Goal: Task Accomplishment & Management: Complete application form

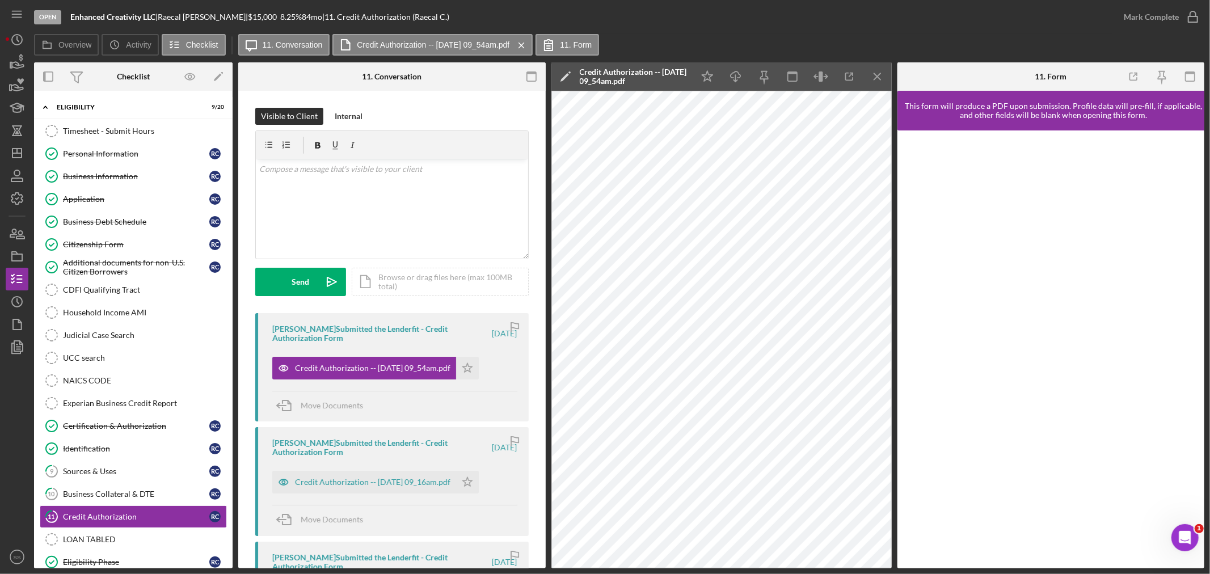
scroll to position [126, 0]
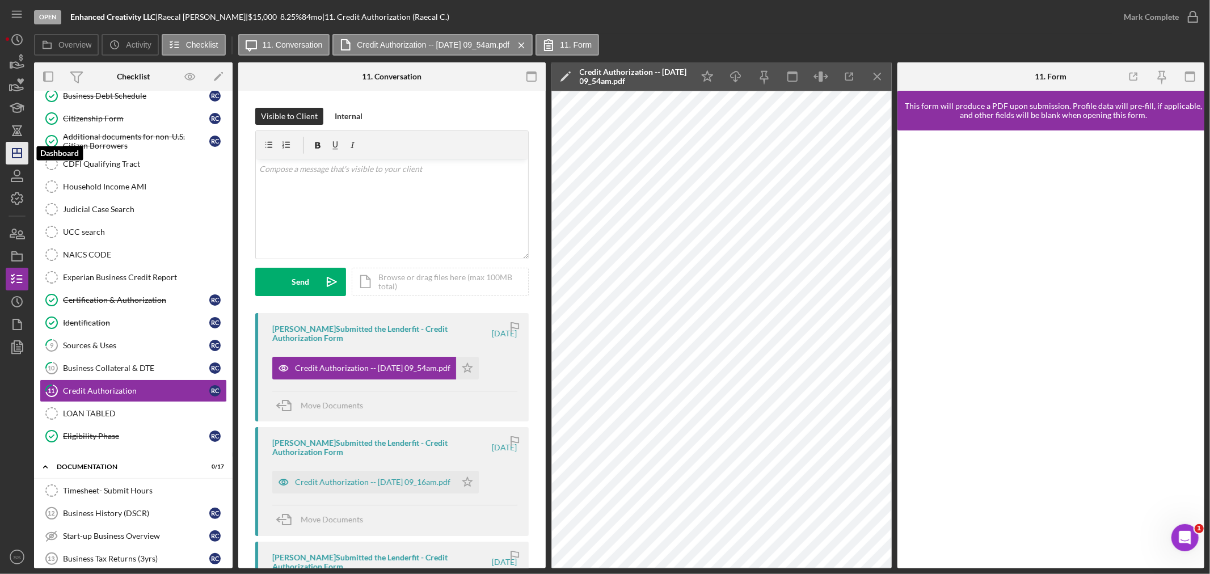
click at [15, 150] on icon "Icon/Dashboard" at bounding box center [17, 153] width 28 height 28
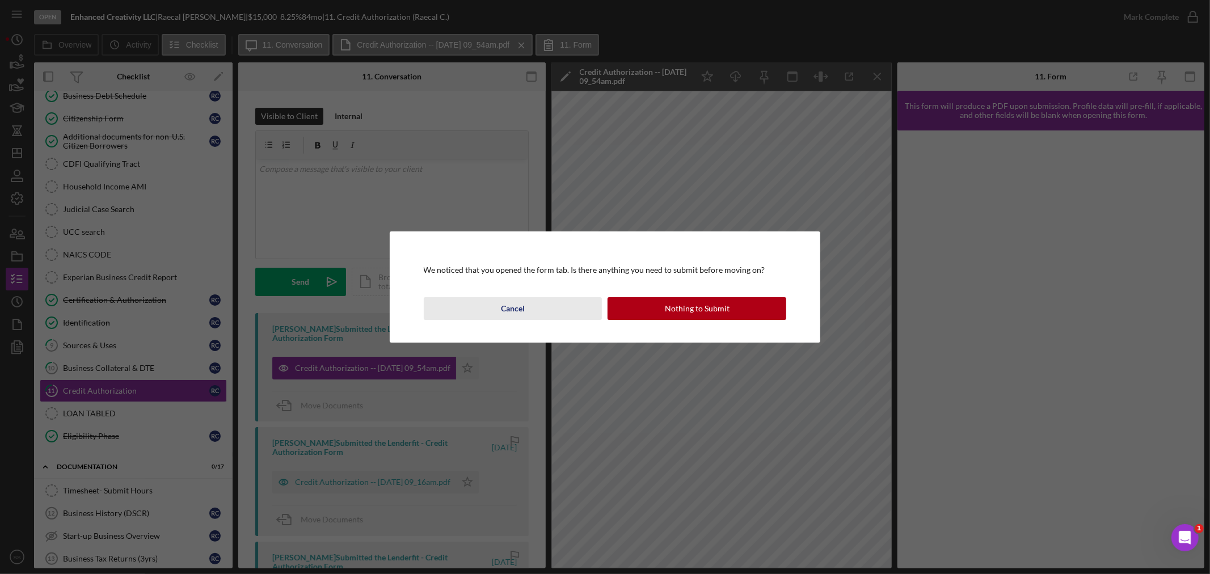
click at [515, 311] on div "Cancel" at bounding box center [513, 308] width 24 height 23
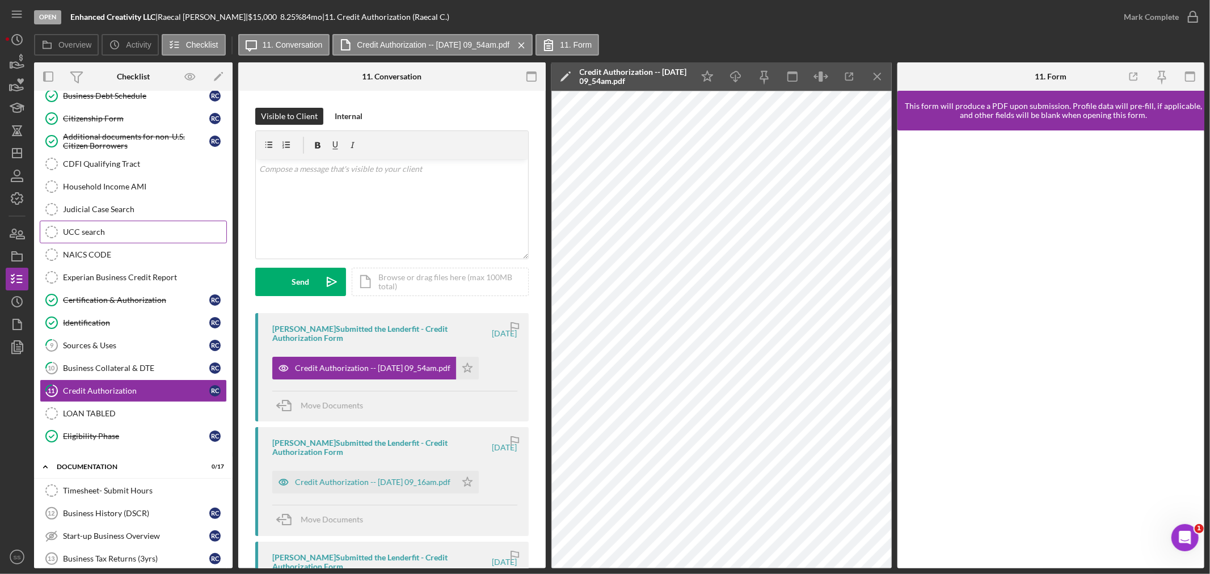
scroll to position [0, 0]
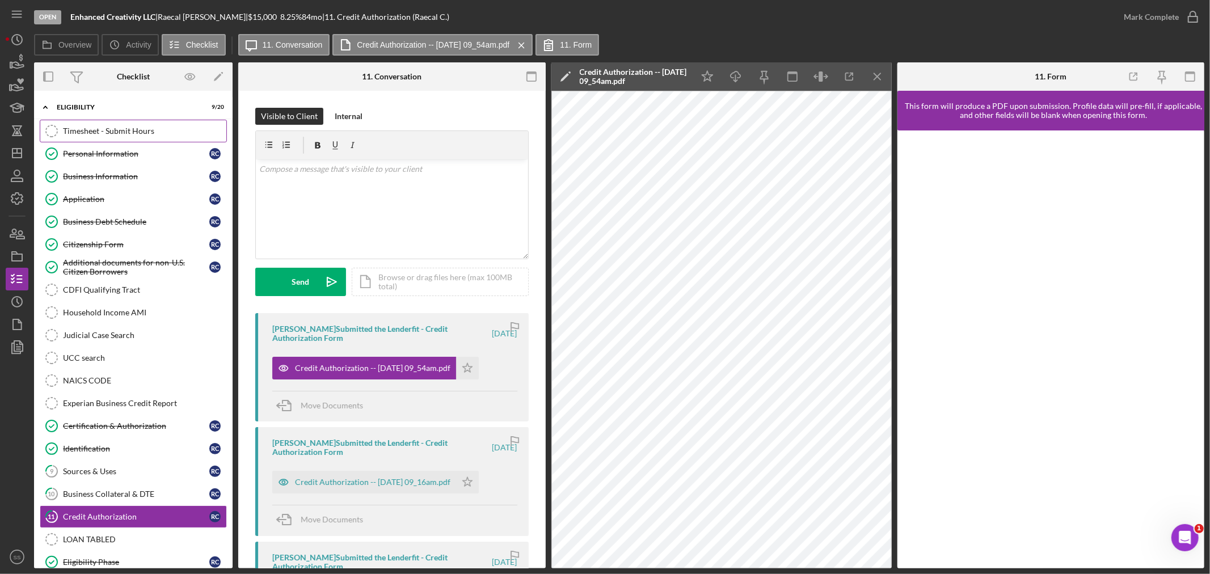
click at [104, 132] on div "Timesheet - Submit Hours" at bounding box center [144, 131] width 163 height 9
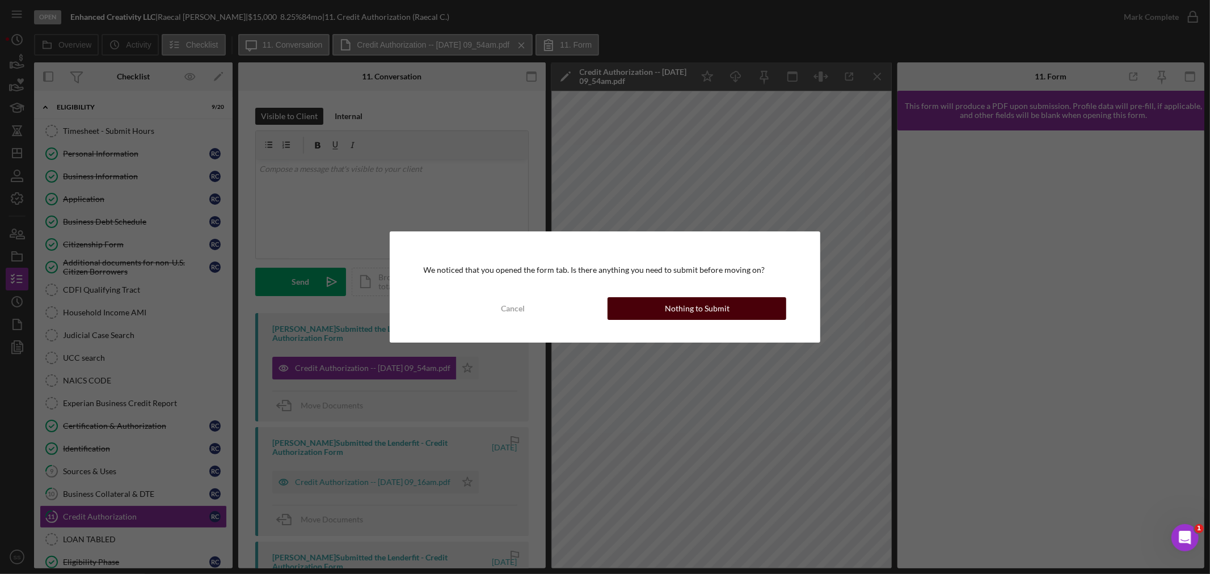
click at [685, 309] on div "Nothing to Submit" at bounding box center [697, 308] width 65 height 23
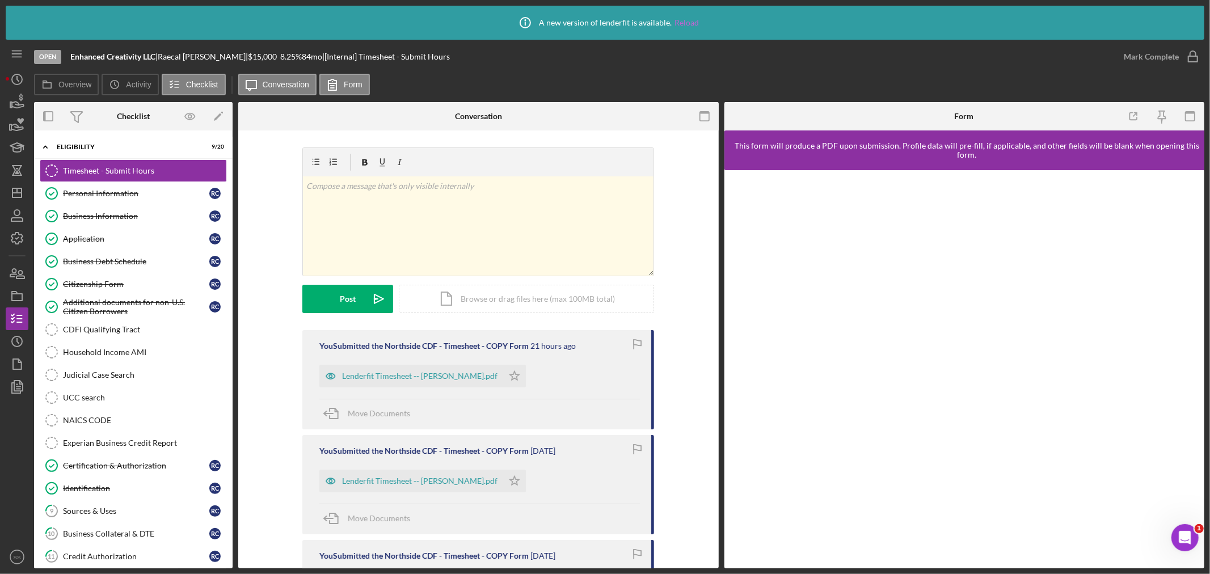
click at [685, 23] on link "Reload" at bounding box center [687, 22] width 24 height 9
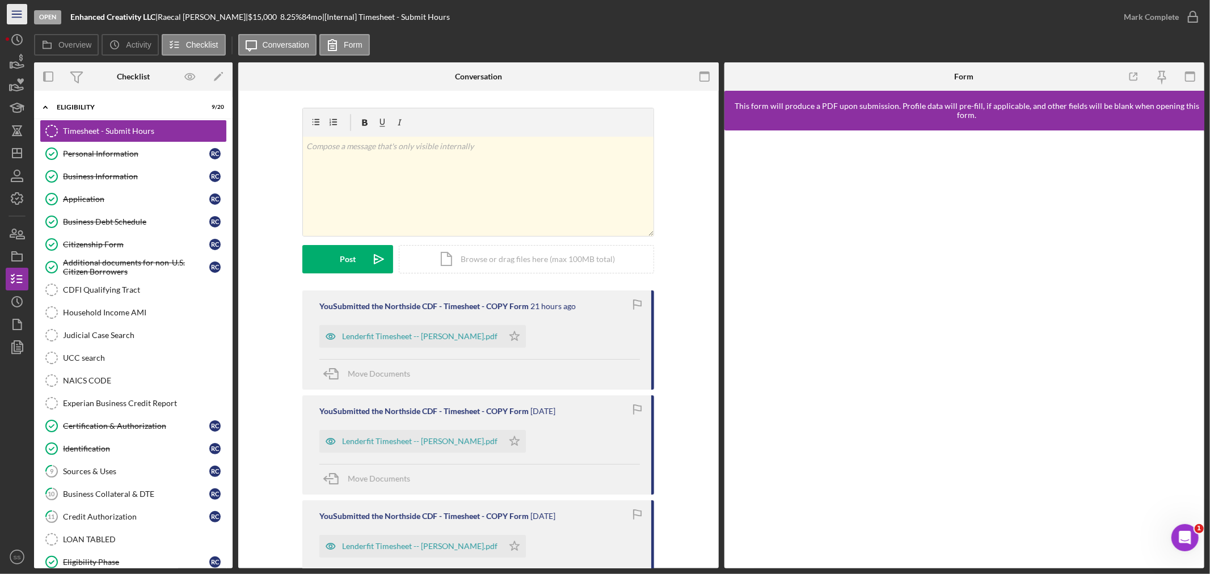
click at [10, 9] on icon "Icon/Menu" at bounding box center [18, 15] width 26 height 26
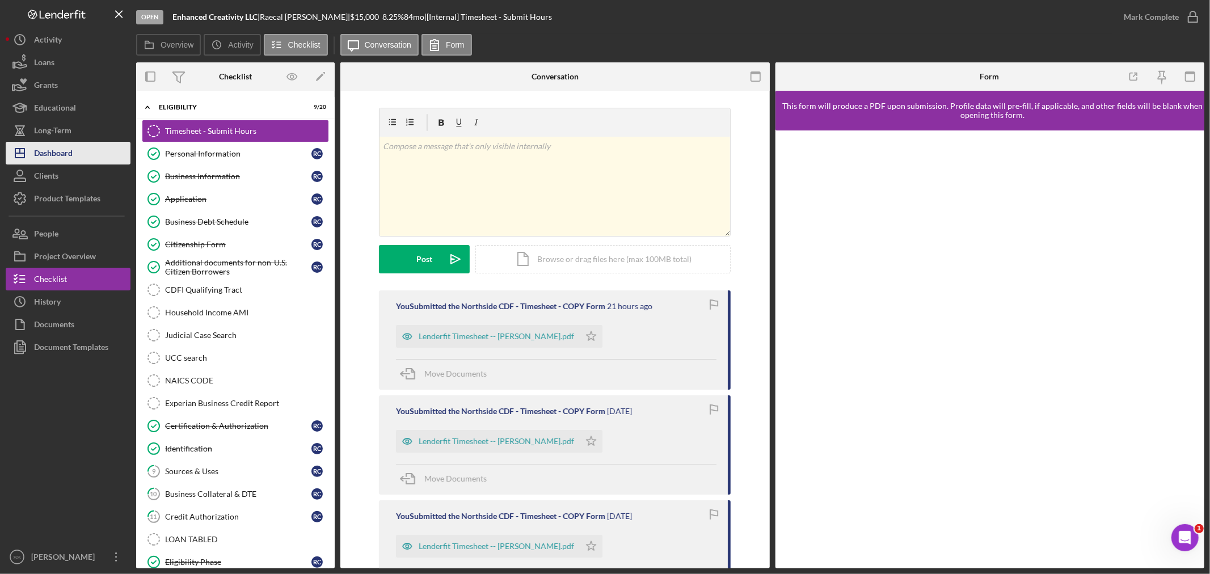
click at [45, 154] on div "Dashboard" at bounding box center [53, 155] width 39 height 26
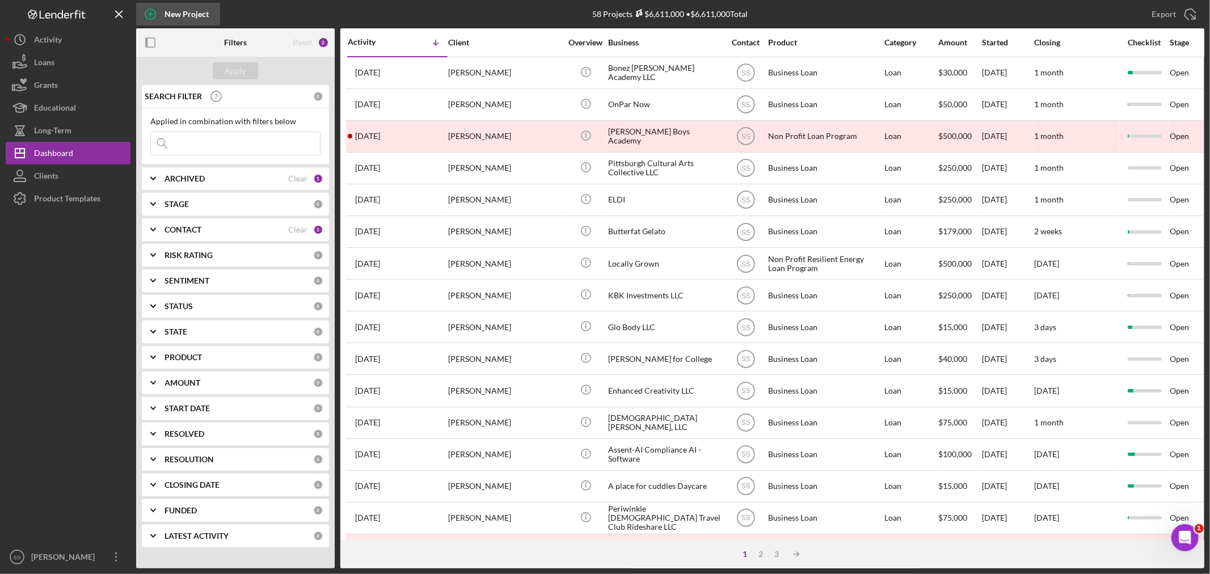
click at [150, 11] on icon "button" at bounding box center [150, 14] width 28 height 28
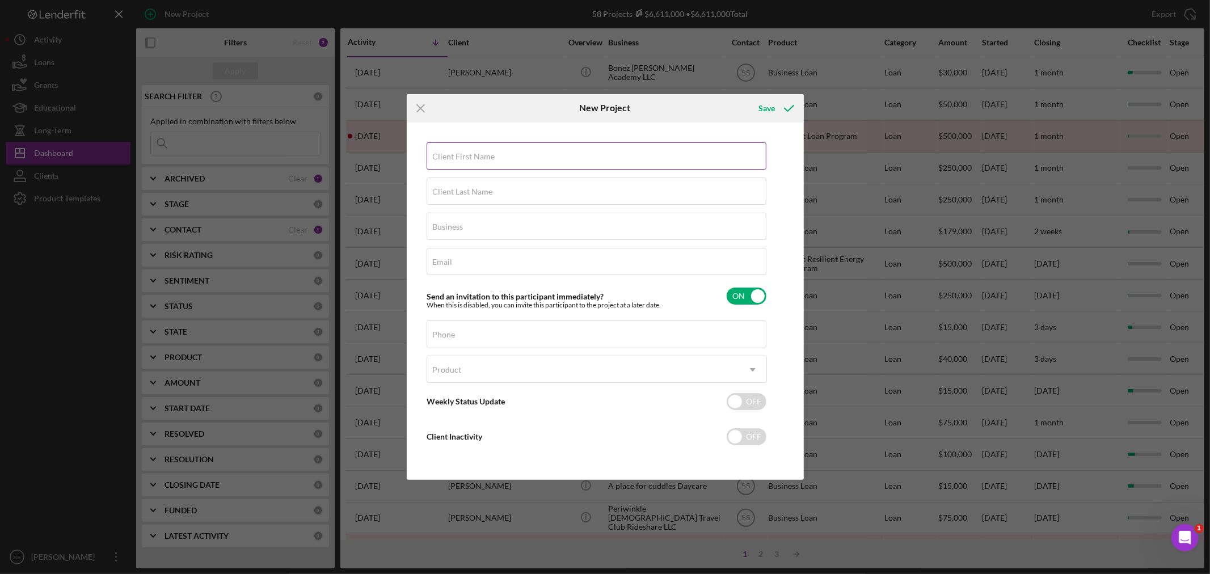
click at [452, 155] on label "Client First Name" at bounding box center [464, 156] width 62 height 9
click at [452, 155] on input "Client First Name" at bounding box center [597, 155] width 340 height 27
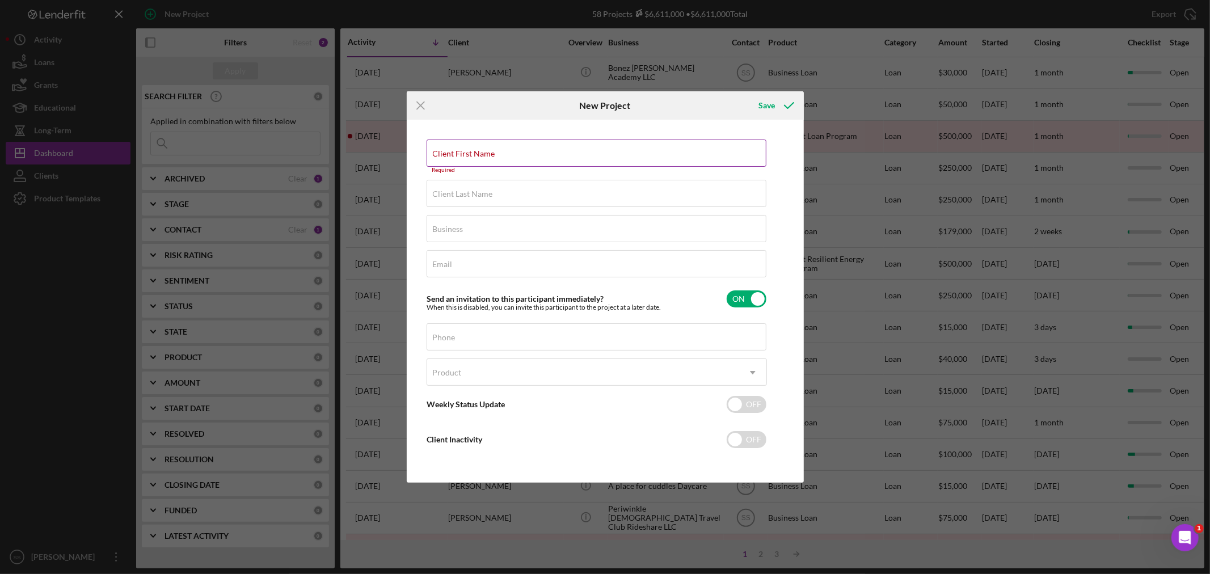
click at [547, 158] on input "Client First Name" at bounding box center [597, 153] width 340 height 27
paste input "Sara"
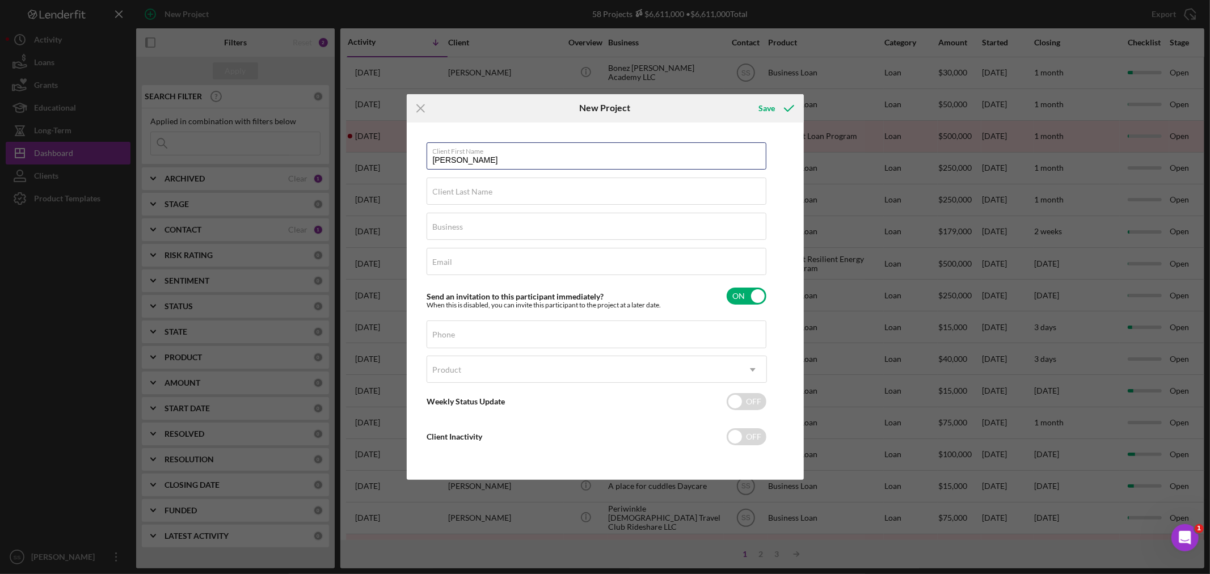
type input "Sara"
click at [443, 199] on input "Client Last Name" at bounding box center [597, 191] width 340 height 27
paste input "Schwetschenau"
type input "Schwetschenau"
click at [451, 230] on label "Business" at bounding box center [448, 226] width 31 height 9
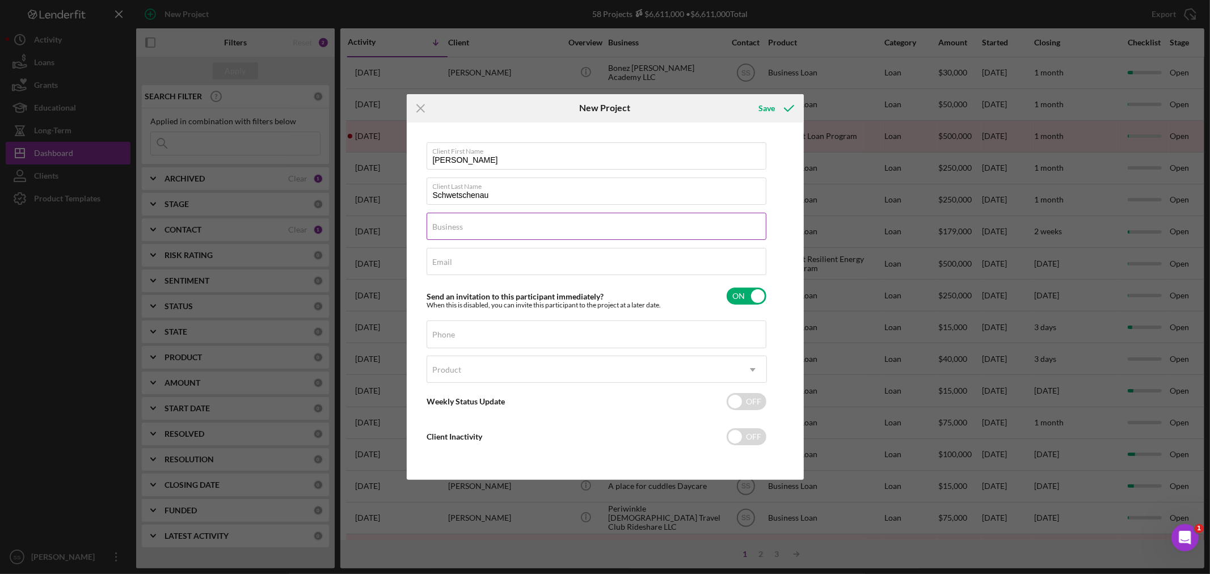
click at [451, 230] on input "Business" at bounding box center [597, 226] width 340 height 27
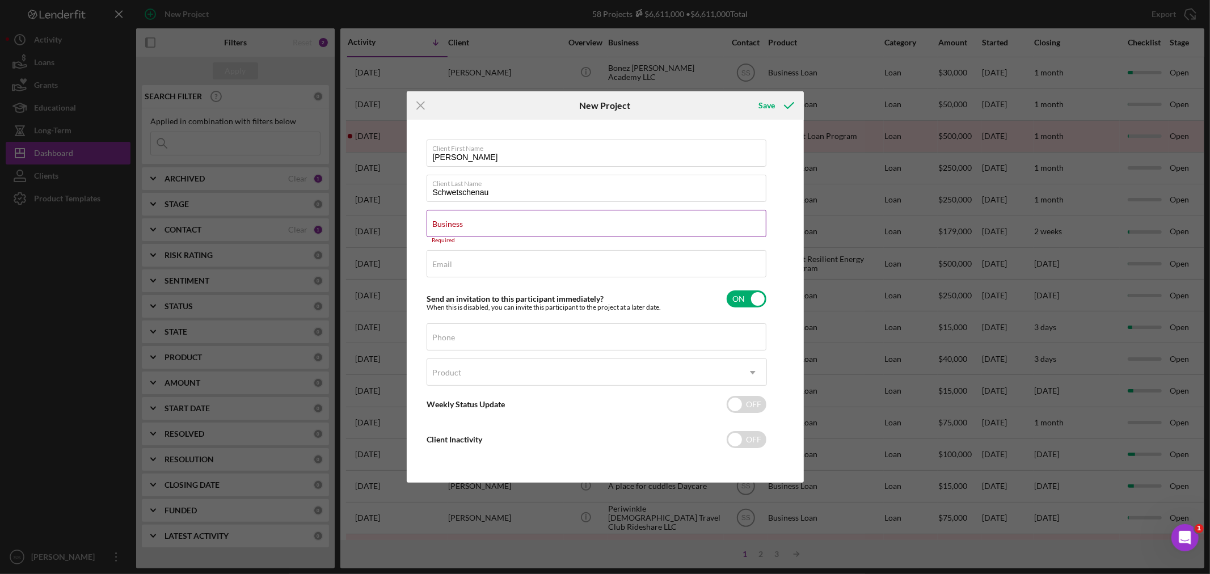
click at [458, 226] on label "Business" at bounding box center [448, 224] width 31 height 9
click at [458, 226] on input "Business" at bounding box center [597, 223] width 340 height 27
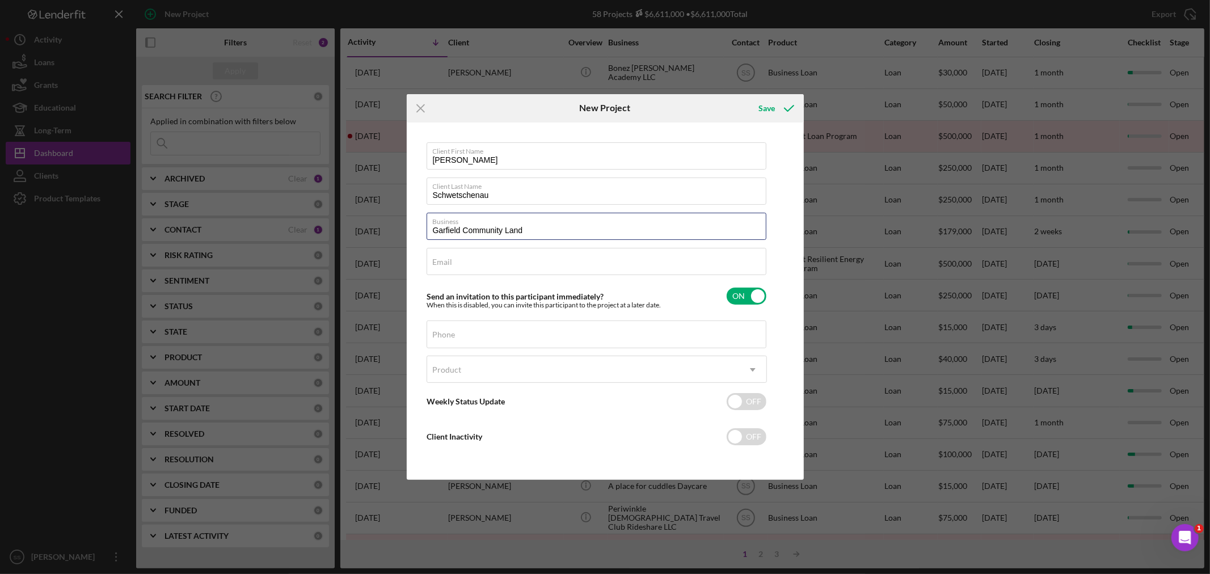
type input "Garfield Community Land"
click at [611, 263] on div "Email Required" at bounding box center [597, 262] width 340 height 28
paste input "saraschwetschenau@gmail.com"
type input "saraschwetschenau@gmail.com"
click at [449, 330] on label "Phone" at bounding box center [444, 334] width 23 height 9
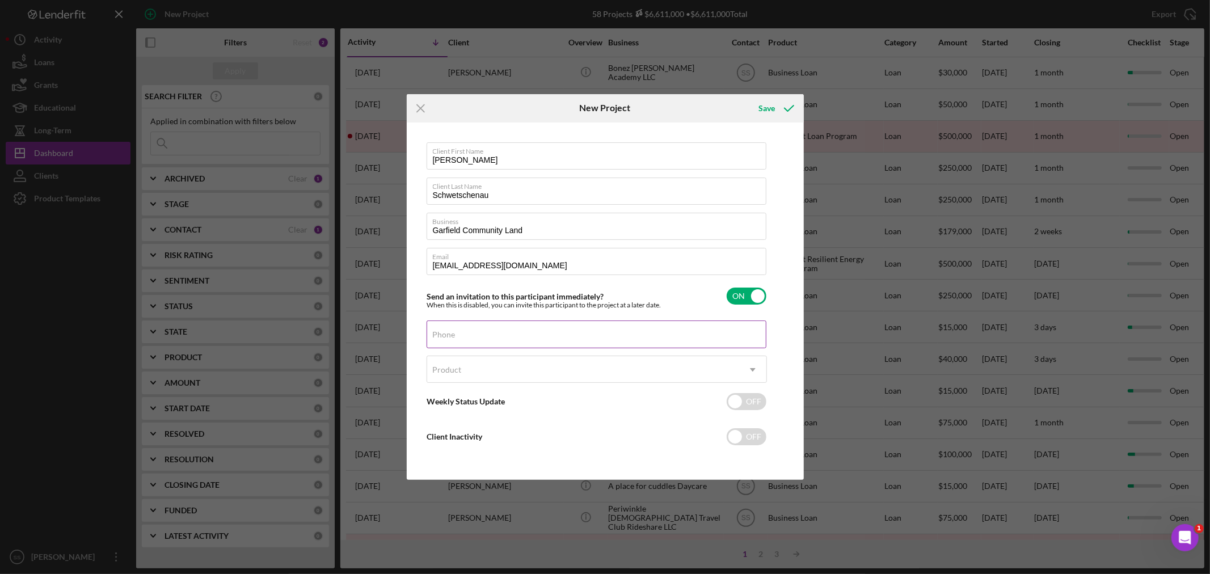
click at [449, 330] on input "Phone" at bounding box center [597, 334] width 340 height 27
click at [638, 369] on div "Product" at bounding box center [583, 370] width 312 height 26
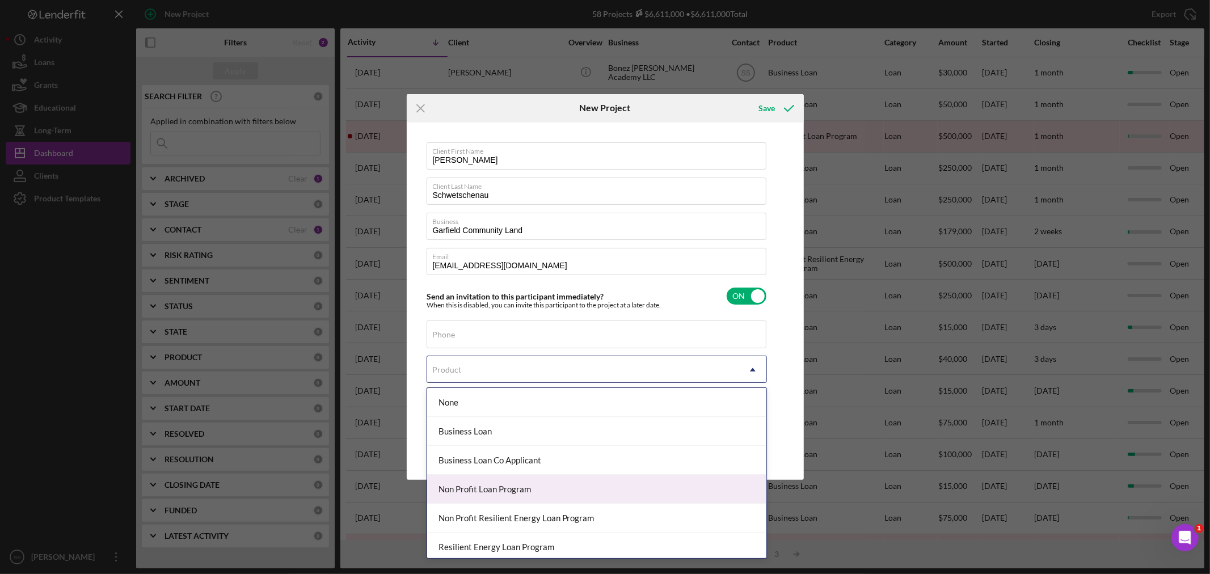
click at [469, 491] on div "Non Profit Loan Program" at bounding box center [596, 489] width 339 height 29
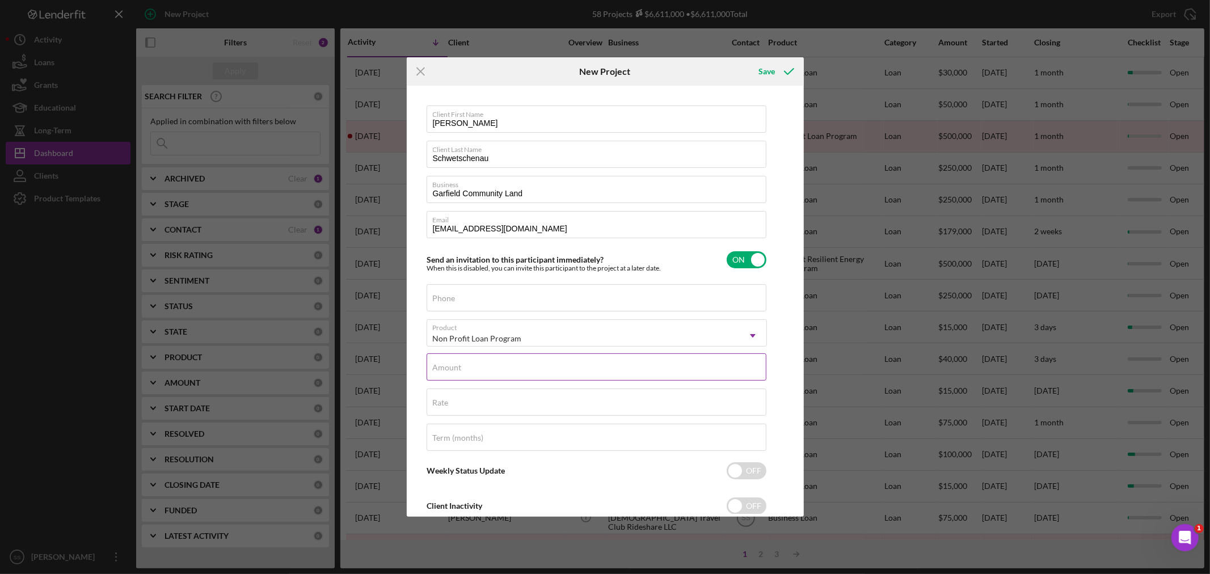
click at [458, 370] on label "Amount" at bounding box center [447, 367] width 29 height 9
click at [458, 370] on input "Amount" at bounding box center [597, 366] width 340 height 27
type input "$250,000"
click at [445, 298] on label "Phone" at bounding box center [444, 298] width 23 height 9
click at [445, 298] on input "Phone" at bounding box center [597, 297] width 340 height 27
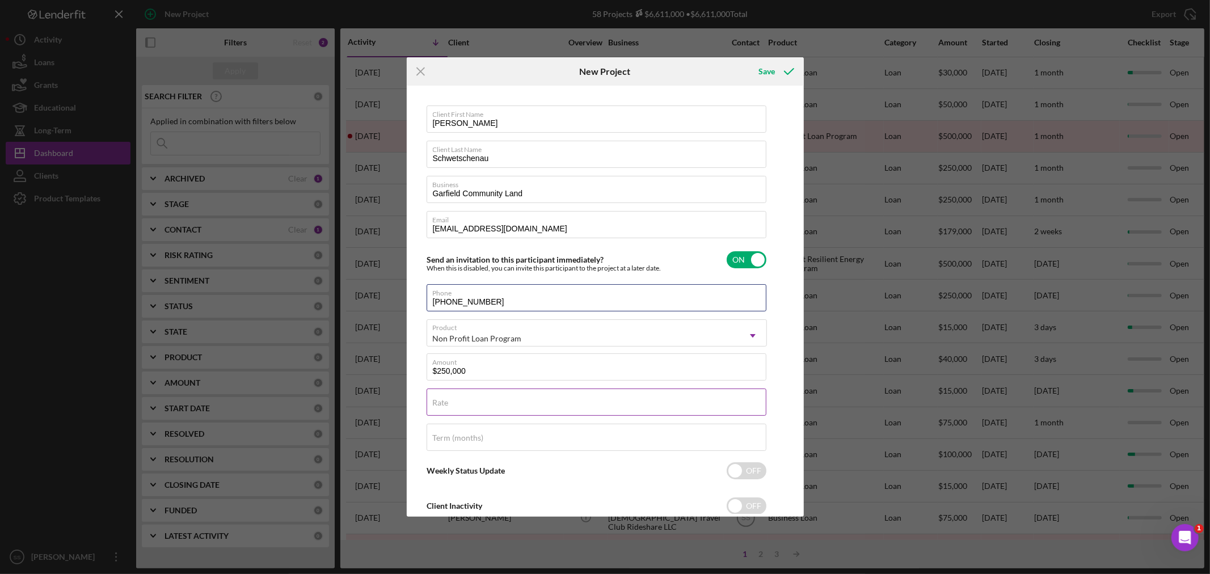
type input "(630) 981-4229"
click at [479, 396] on div "Rate" at bounding box center [597, 403] width 340 height 28
type input "8.250%"
click at [457, 441] on label "Term (months)" at bounding box center [458, 437] width 51 height 9
click at [457, 441] on input "Term (months)" at bounding box center [597, 437] width 340 height 27
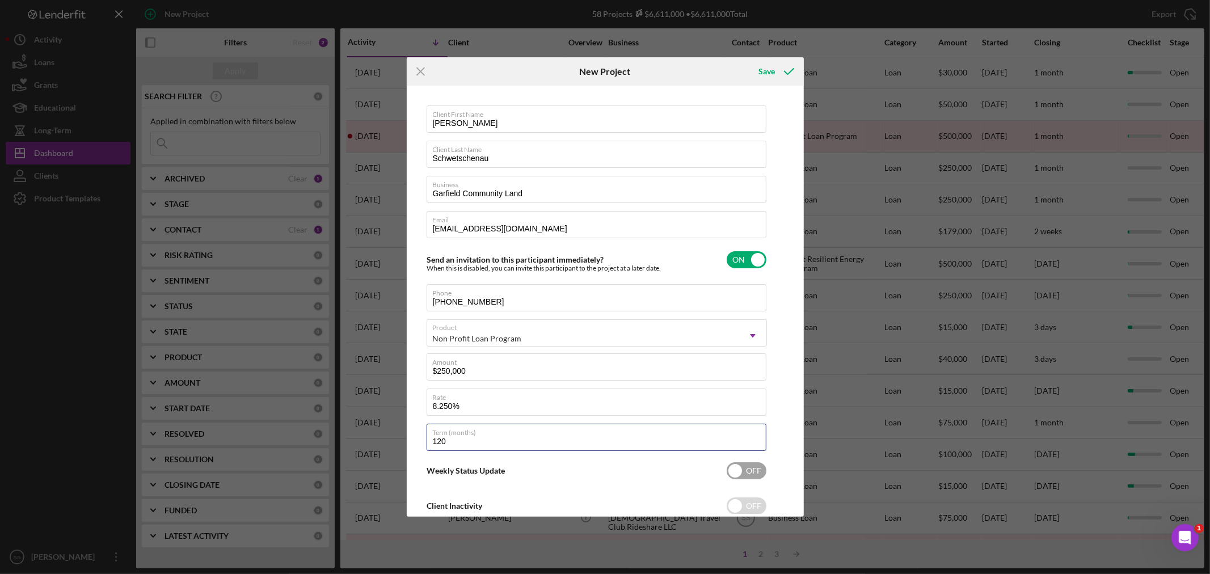
type input "120"
click at [741, 471] on input "checkbox" at bounding box center [747, 470] width 40 height 17
checkbox input "true"
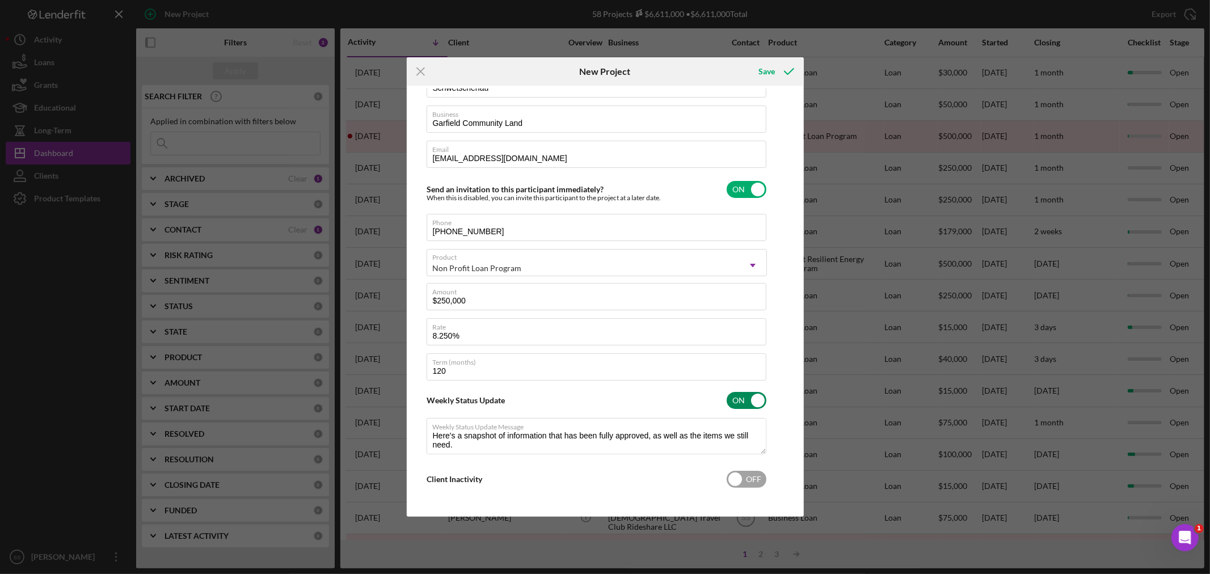
type textarea "Here's a snapshot of information that has been fully approved, as well as the i…"
drag, startPoint x: 745, startPoint y: 477, endPoint x: 750, endPoint y: 465, distance: 12.7
click at [746, 478] on input "checkbox" at bounding box center [747, 479] width 40 height 17
checkbox input "true"
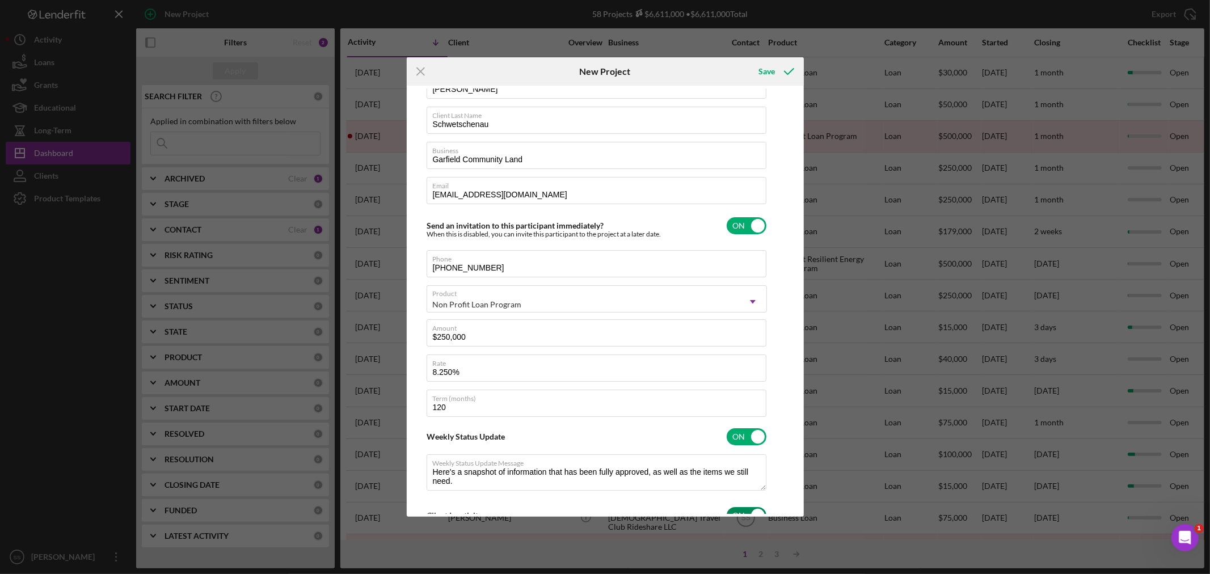
scroll to position [0, 0]
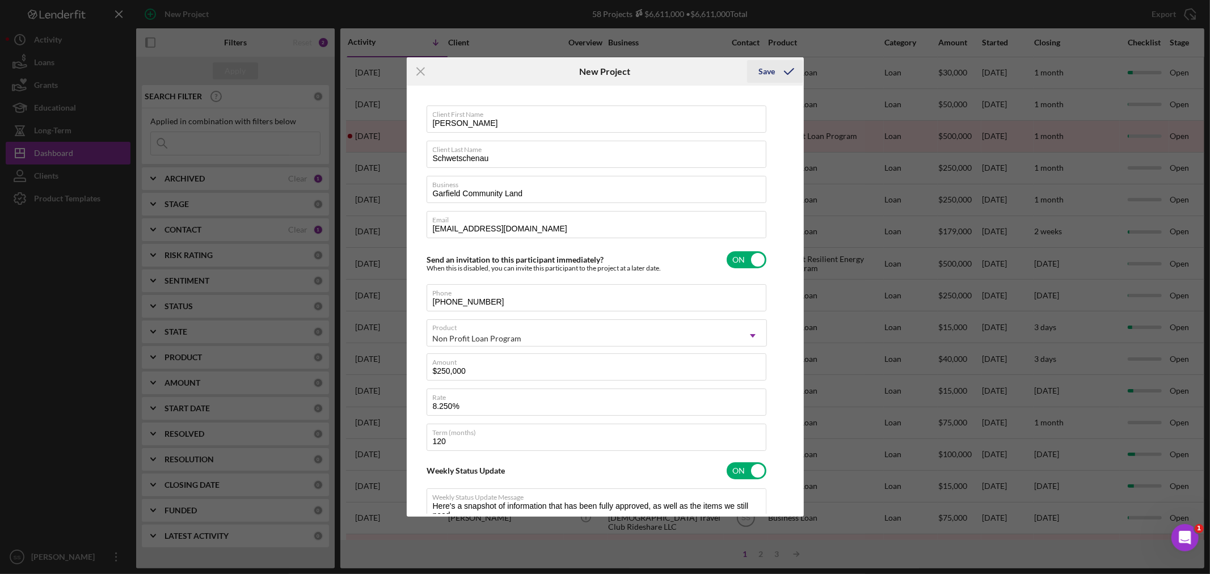
click at [766, 72] on div "Save" at bounding box center [766, 71] width 16 height 23
type textarea "Here's a snapshot of information that has been fully approved, as well as the i…"
checkbox input "false"
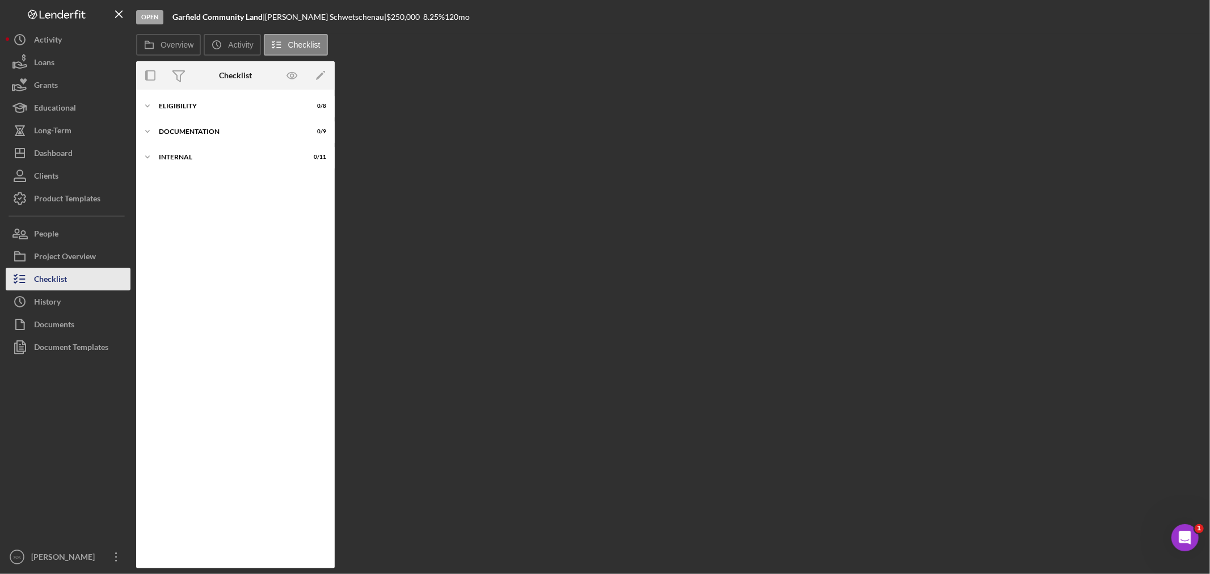
click at [61, 277] on div "Checklist" at bounding box center [50, 281] width 33 height 26
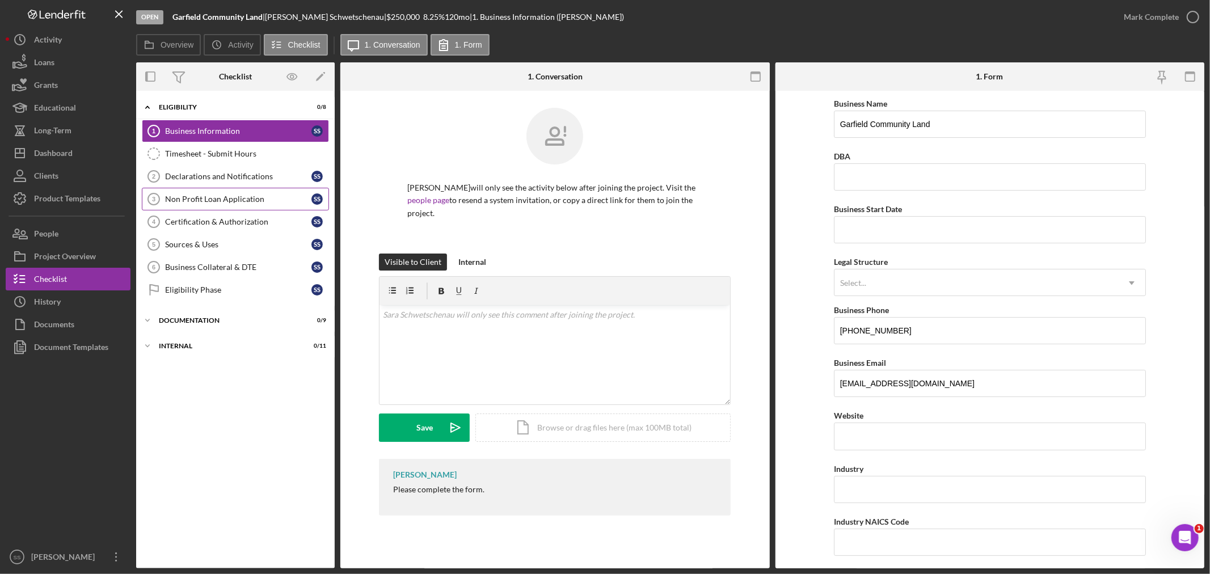
click at [189, 197] on div "Non Profit Loan Application" at bounding box center [238, 199] width 146 height 9
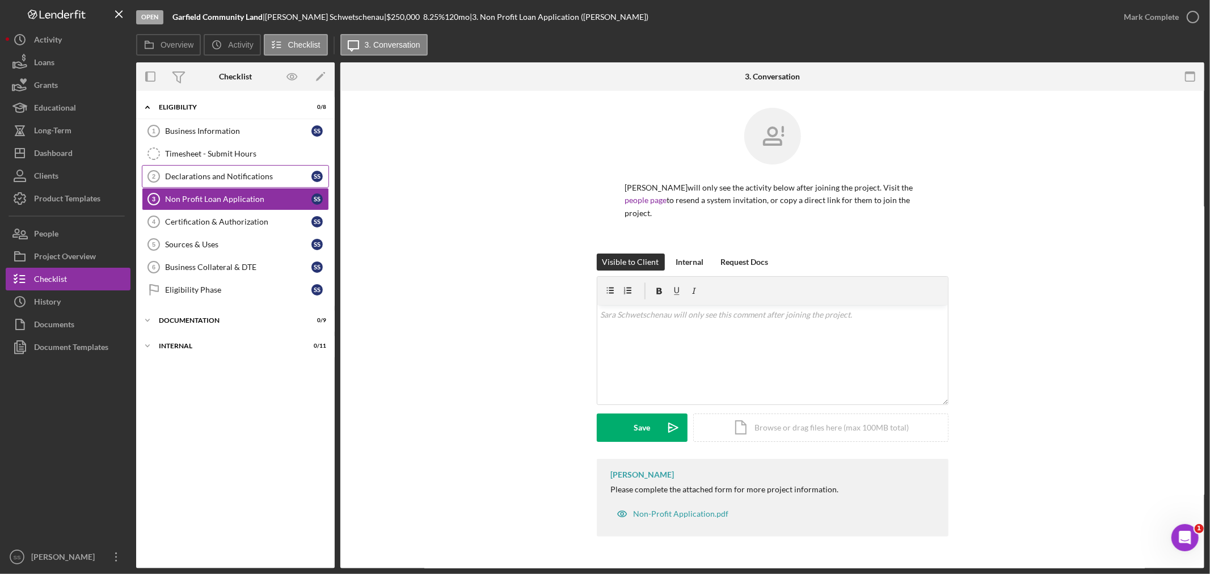
click at [195, 174] on div "Declarations and Notifications" at bounding box center [238, 176] width 146 height 9
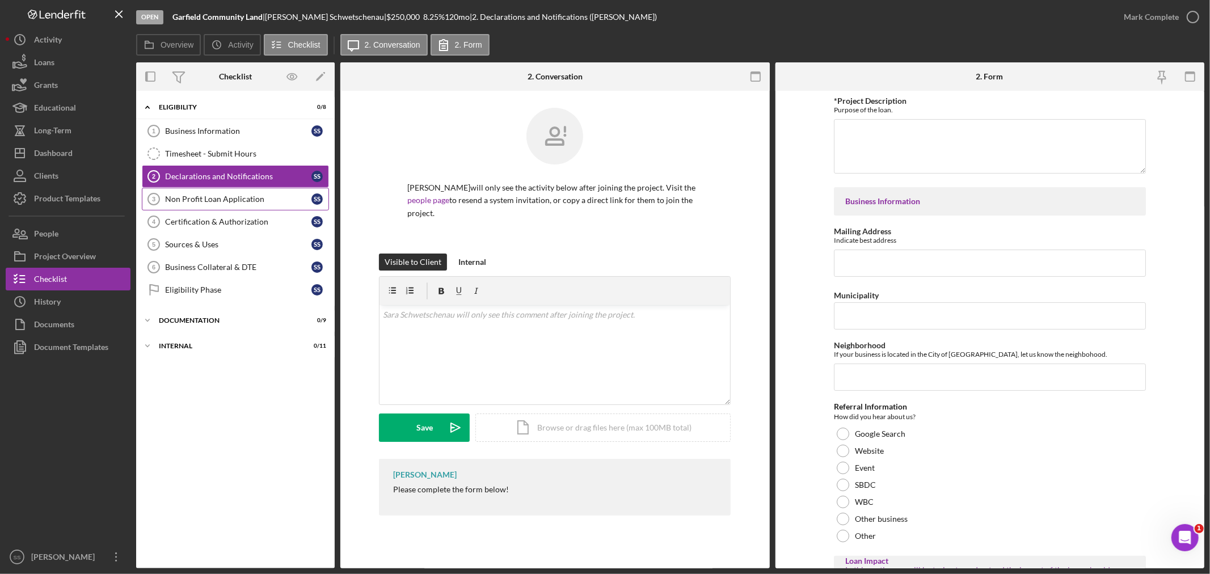
click at [196, 196] on div "Non Profit Loan Application" at bounding box center [238, 199] width 146 height 9
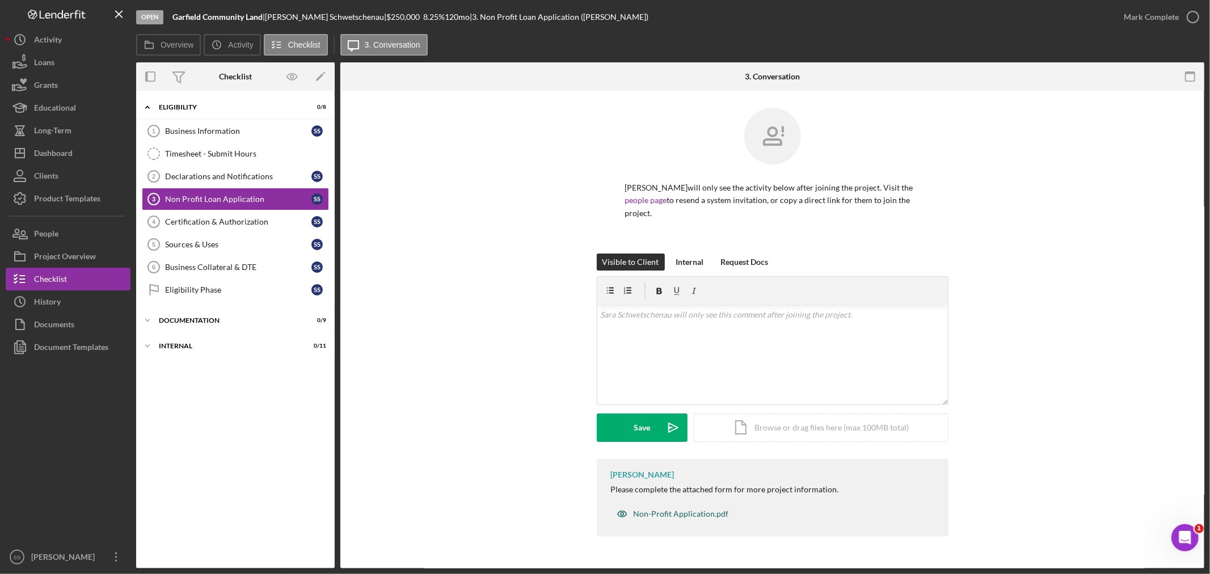
click at [688, 512] on div "Non-Profit Application.pdf" at bounding box center [681, 513] width 95 height 9
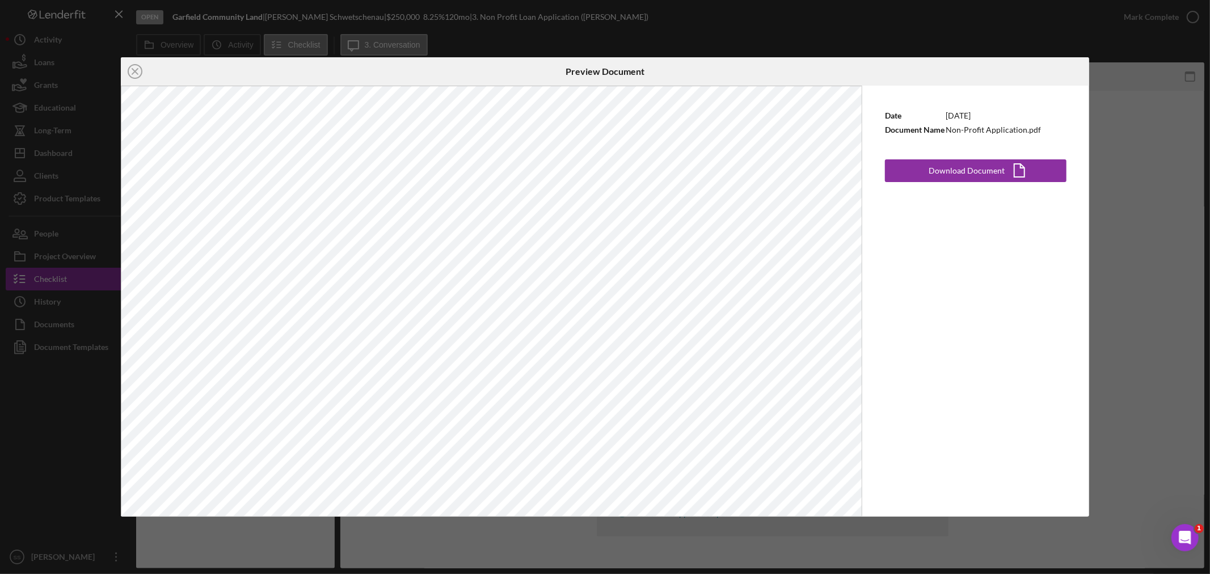
click at [138, 74] on icon "Icon/Close" at bounding box center [135, 71] width 28 height 28
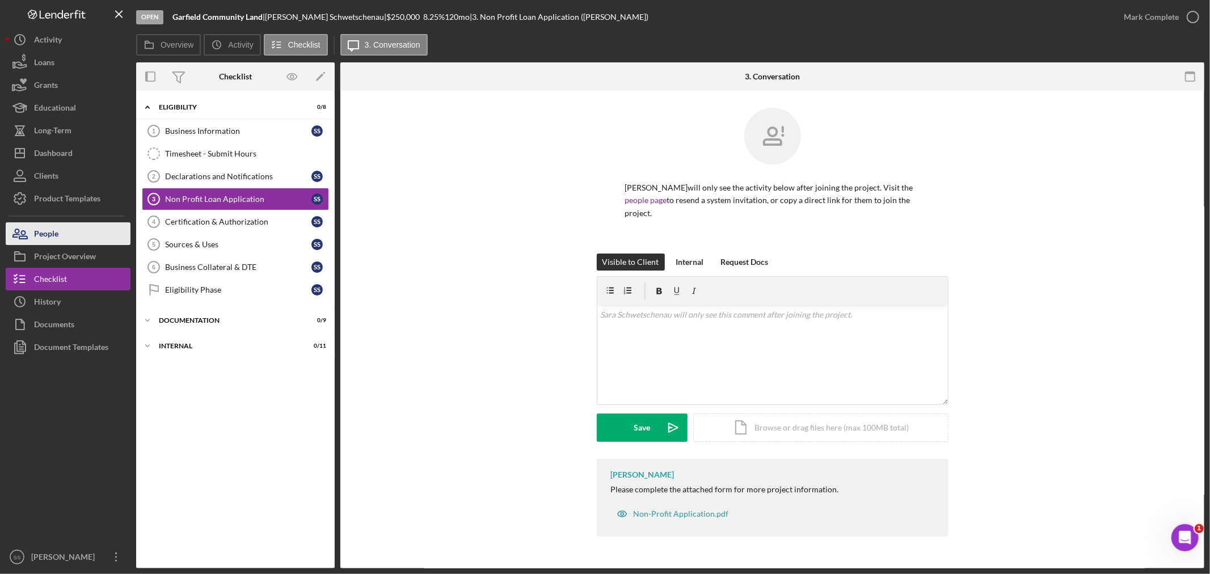
click at [43, 234] on div "People" at bounding box center [46, 235] width 24 height 26
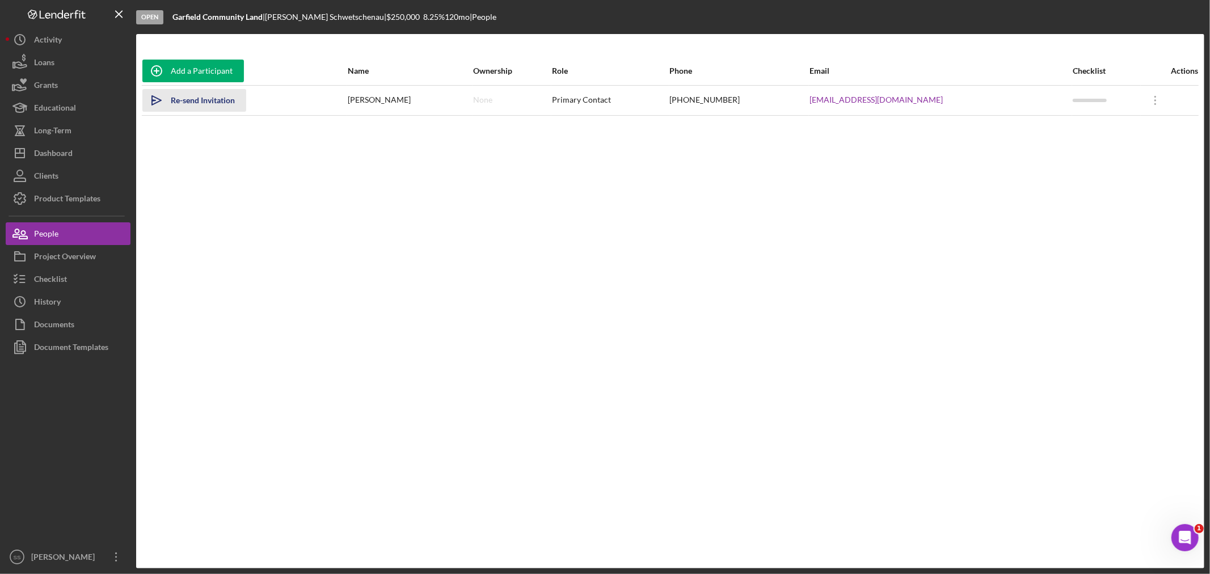
click at [212, 103] on div "Re-send Invitation" at bounding box center [203, 100] width 64 height 23
click at [50, 259] on div "Project Overview" at bounding box center [65, 258] width 62 height 26
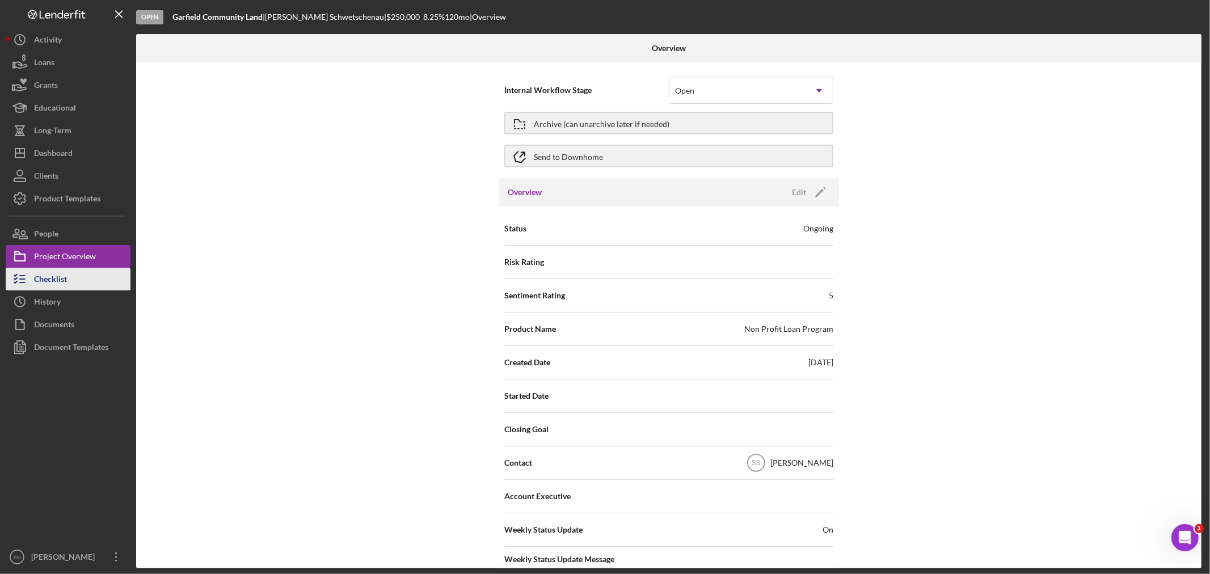
click at [48, 288] on div "Checklist" at bounding box center [50, 281] width 33 height 26
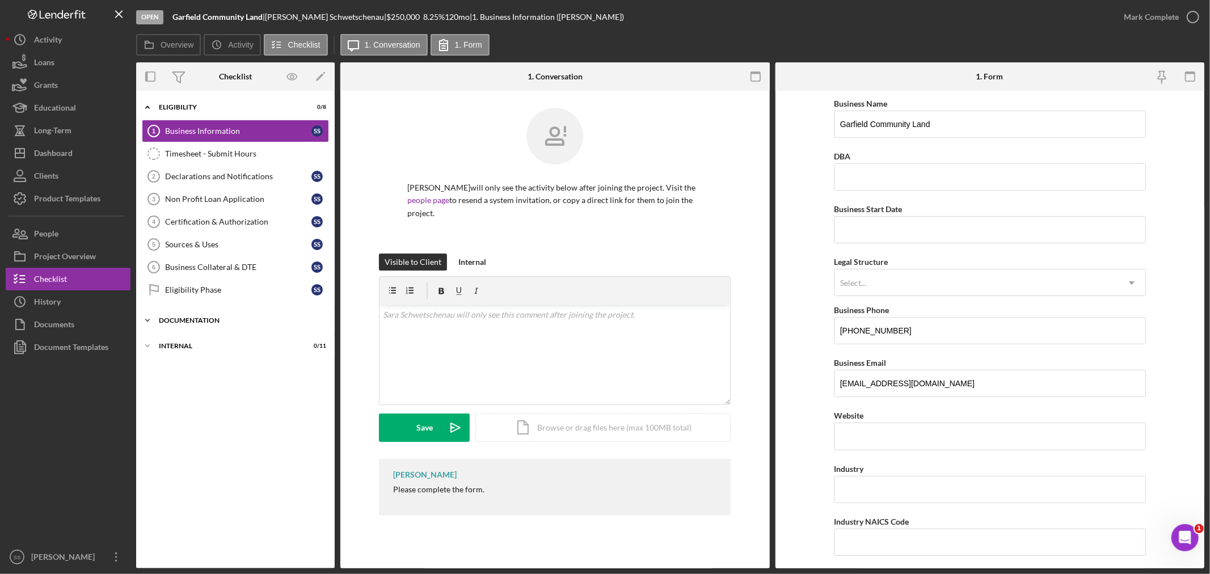
click at [178, 318] on div "Documentation" at bounding box center [240, 320] width 162 height 7
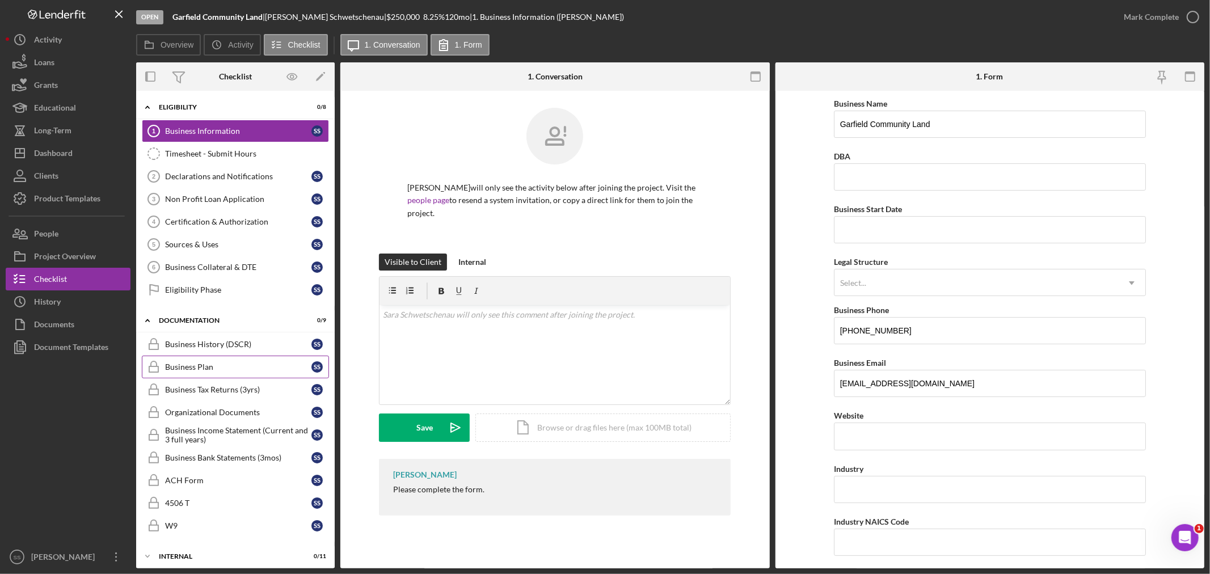
click at [209, 363] on link "Business Plan Business Plan S S" at bounding box center [235, 367] width 187 height 23
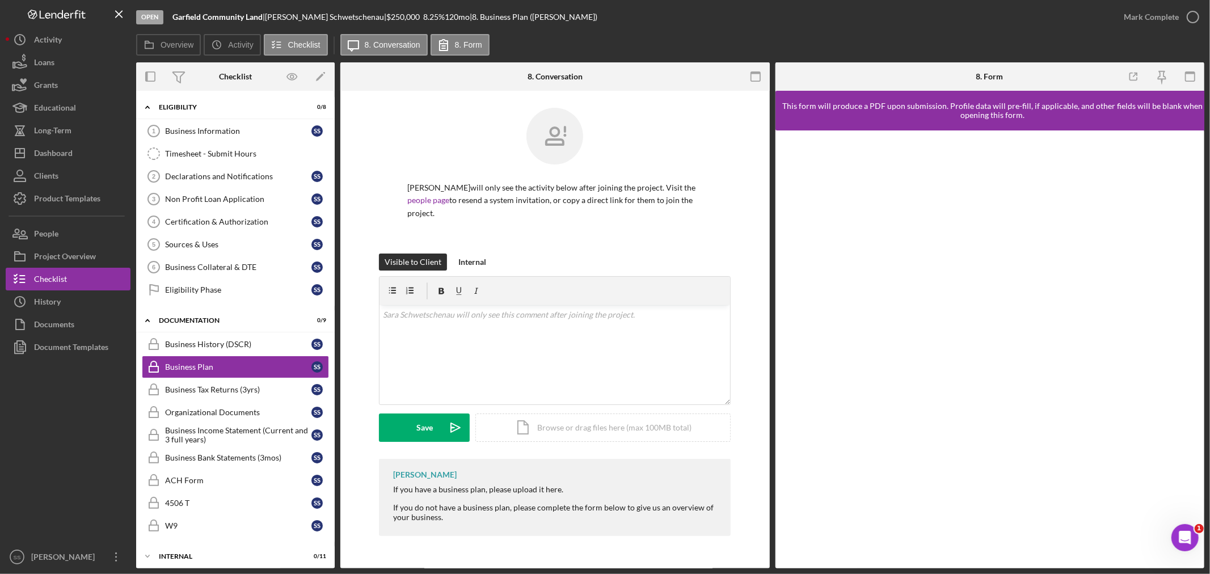
click at [380, 138] on div "Sara Schwetschenau will only see the activity below after joining the project. …" at bounding box center [555, 181] width 352 height 146
click at [205, 442] on div "Business Income Statement (Current and 3 full years)" at bounding box center [238, 435] width 146 height 18
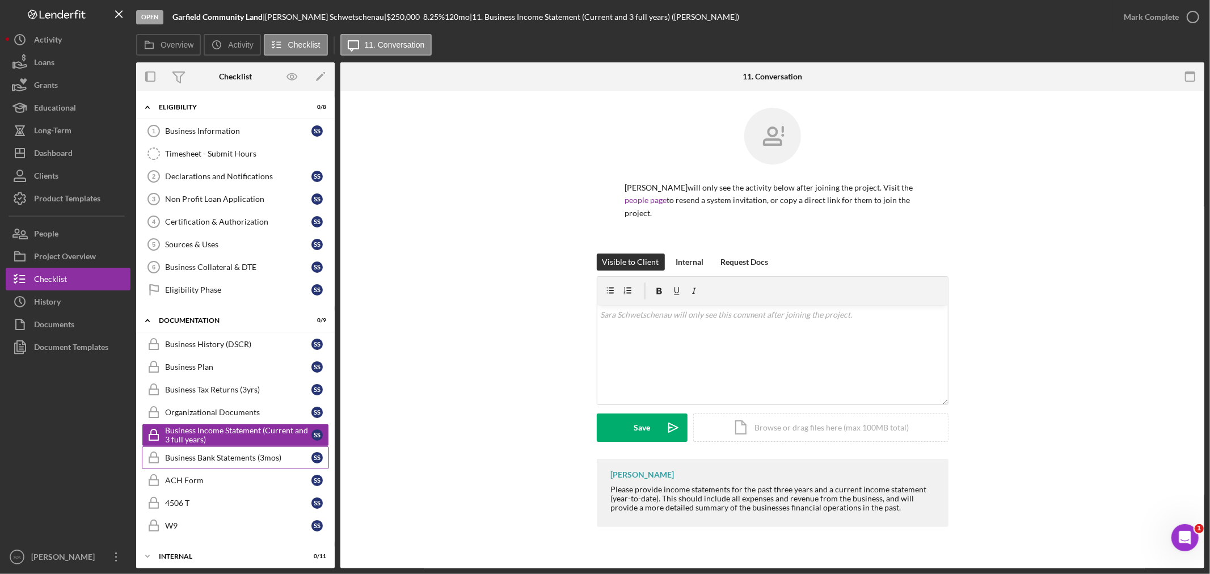
click at [213, 462] on div "Business Bank Statements (3mos)" at bounding box center [238, 457] width 146 height 9
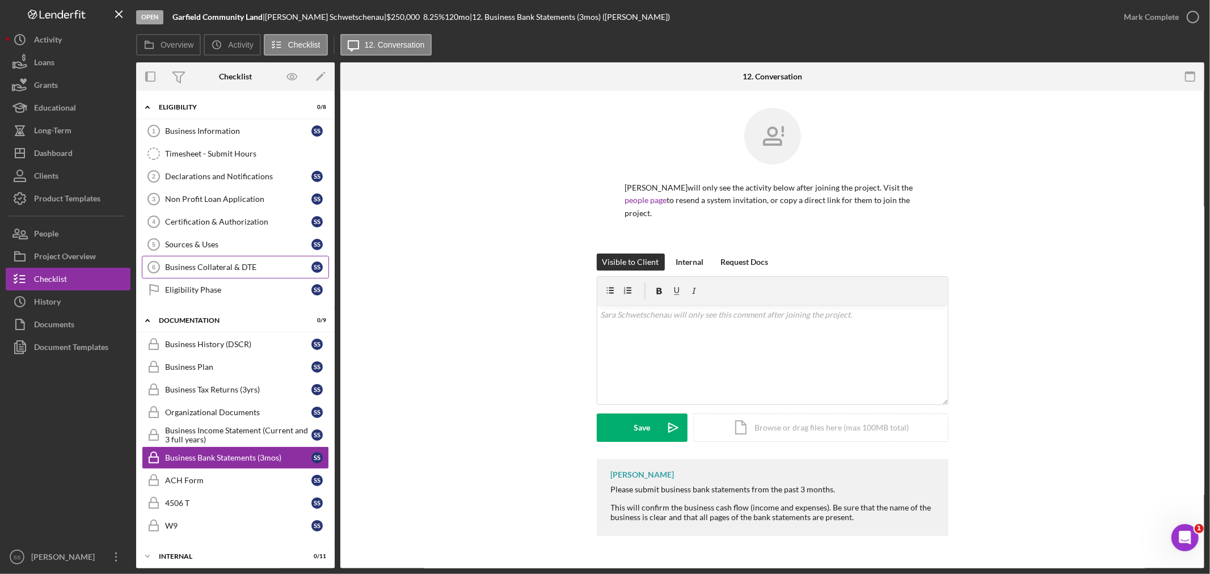
click at [204, 262] on link "Business Collateral & DTE 6 Business Collateral & DTE S S" at bounding box center [235, 267] width 187 height 23
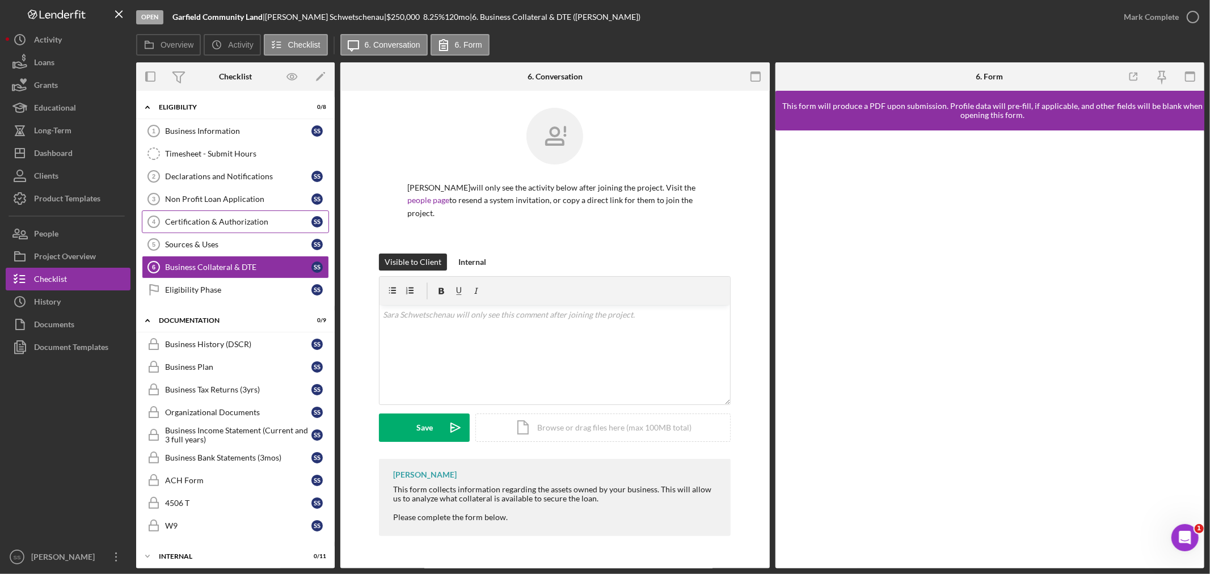
click at [201, 221] on div "Certification & Authorization" at bounding box center [238, 221] width 146 height 9
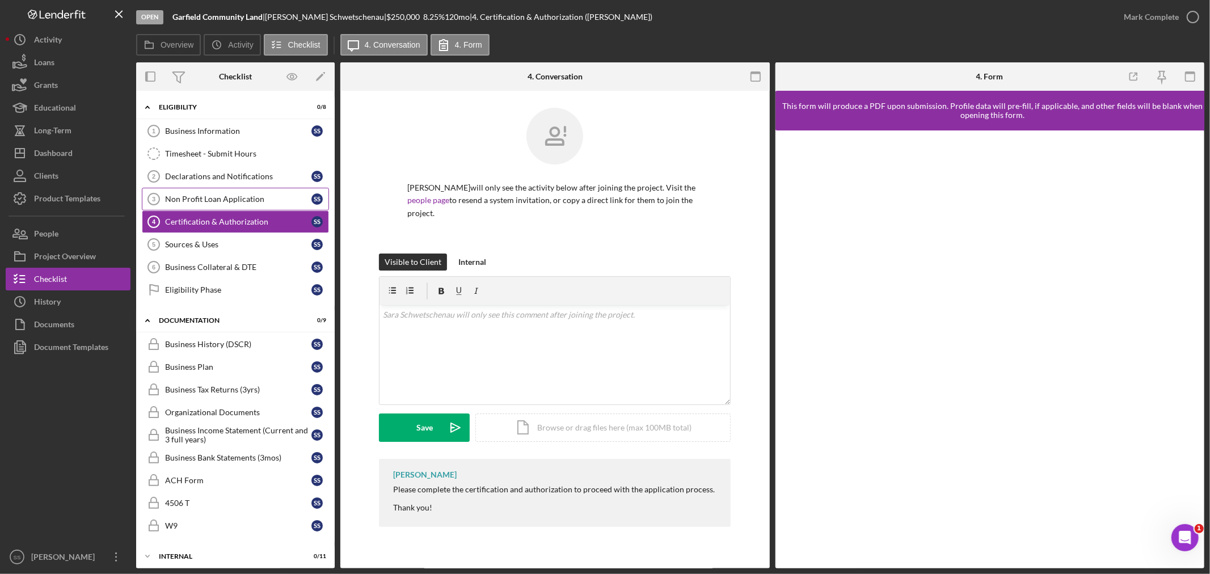
click at [203, 200] on div "Non Profit Loan Application" at bounding box center [238, 199] width 146 height 9
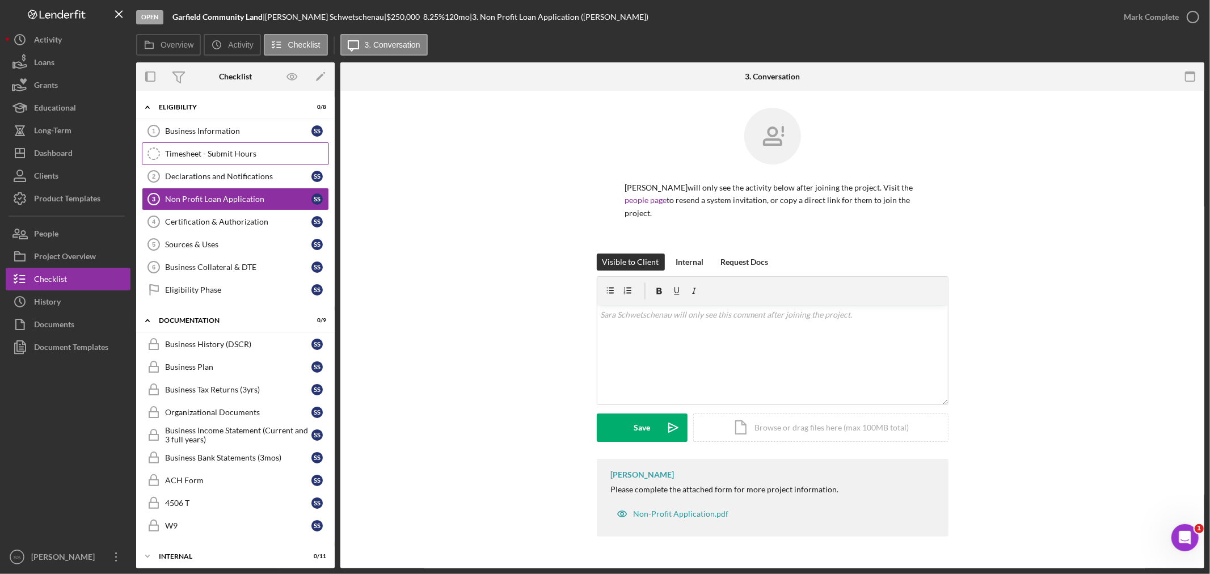
click at [184, 150] on div "Timesheet - Submit Hours" at bounding box center [246, 153] width 163 height 9
